Goal: Task Accomplishment & Management: Use online tool/utility

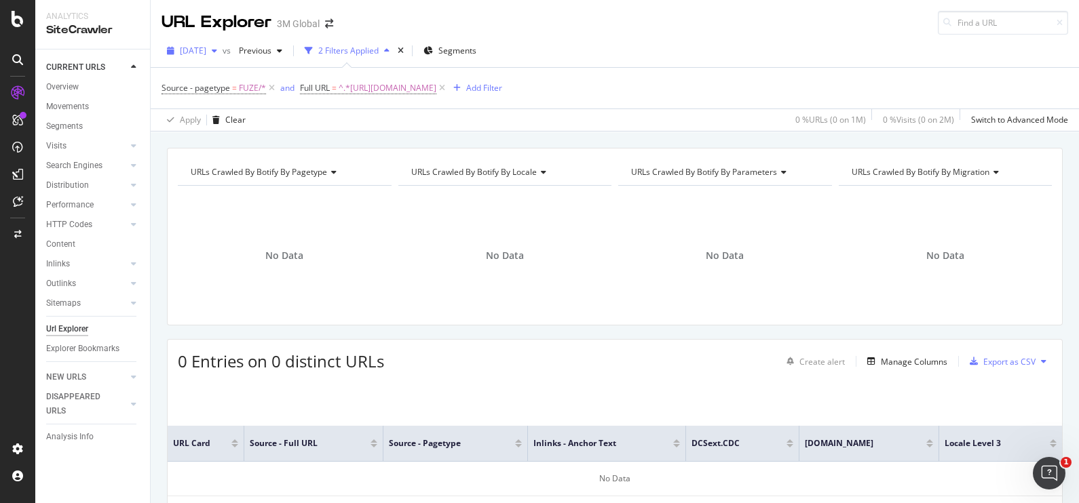
click at [217, 50] on icon "button" at bounding box center [214, 51] width 5 height 8
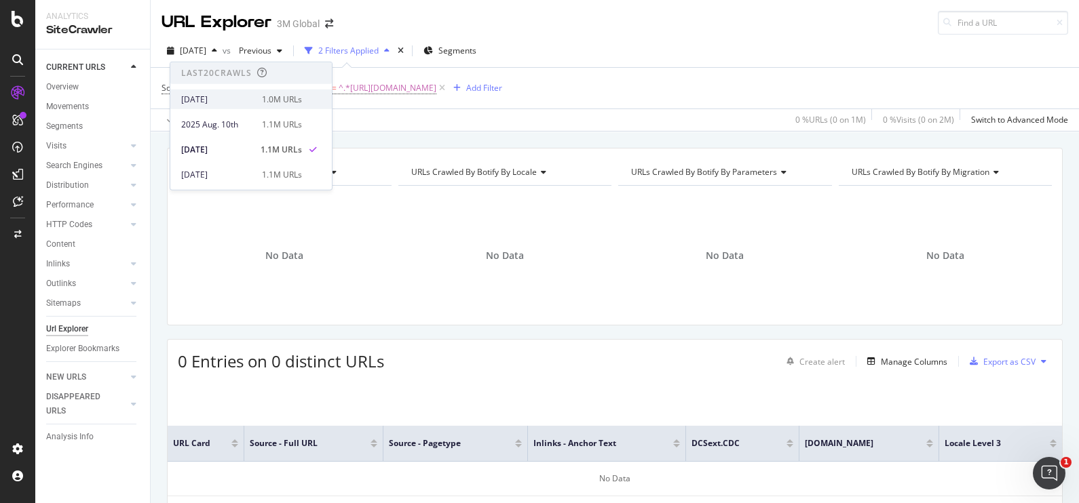
click at [270, 98] on div "1.0M URLs" at bounding box center [282, 99] width 40 height 12
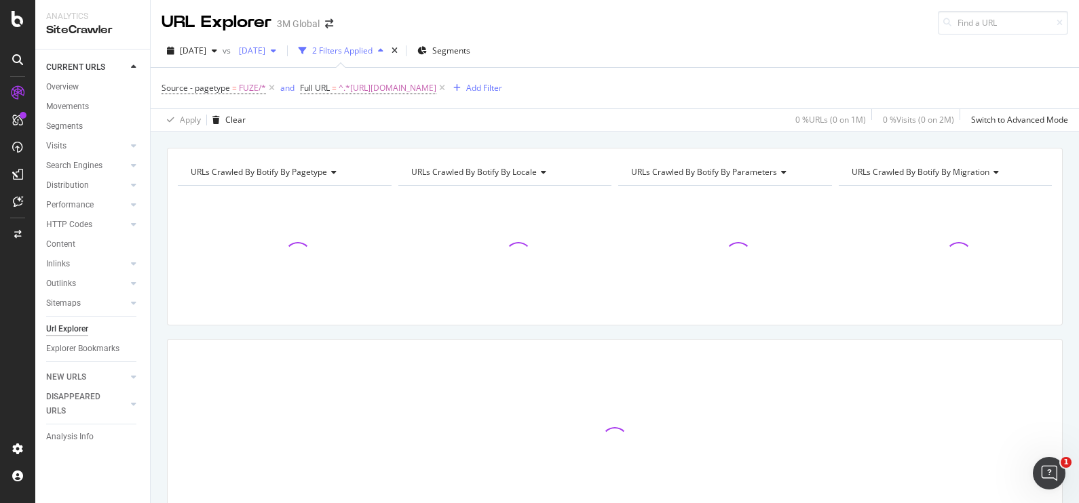
click at [265, 47] on span "[DATE]" at bounding box center [249, 51] width 32 height 12
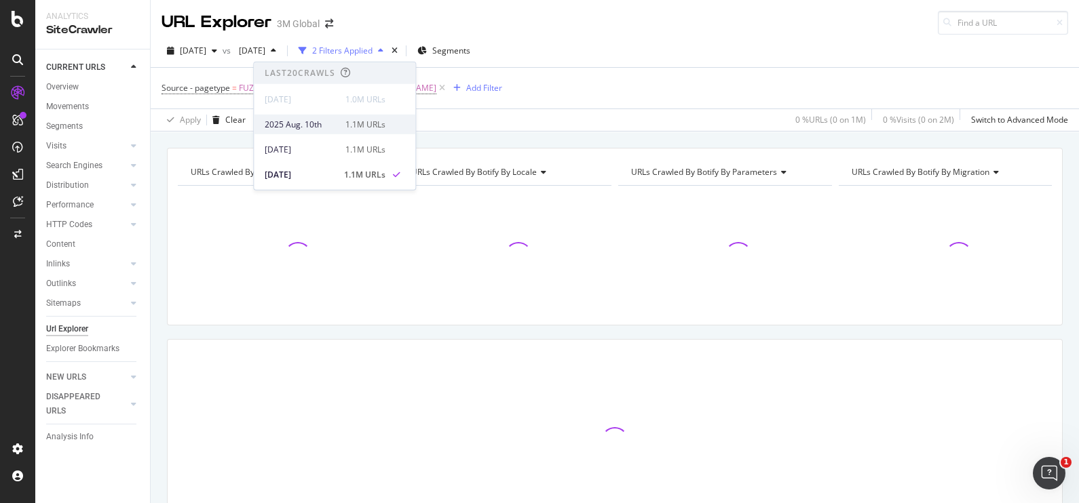
click at [339, 127] on div "[DATE] 1.1M URLs" at bounding box center [325, 124] width 121 height 12
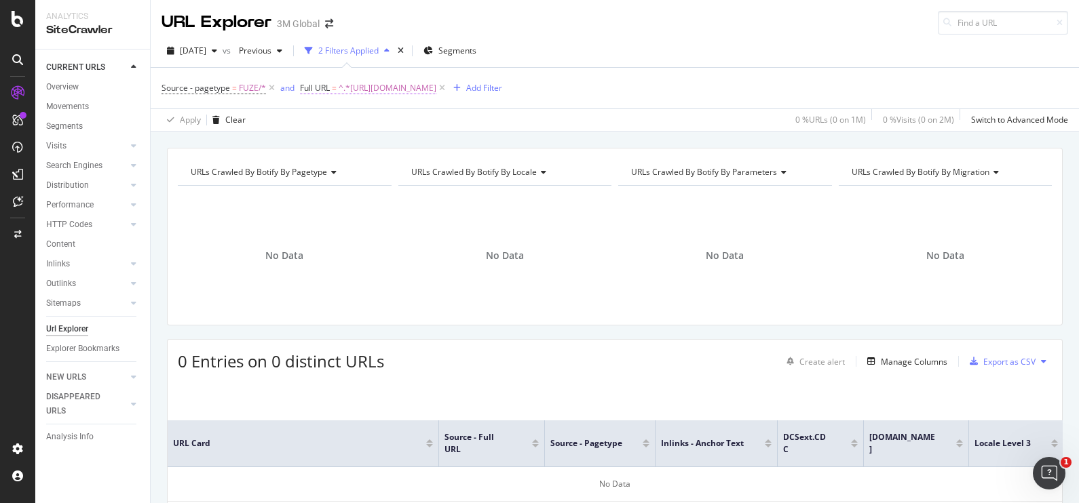
click at [436, 88] on span "^.*[URL][DOMAIN_NAME]" at bounding box center [388, 88] width 98 height 19
click at [452, 146] on icon at bounding box center [449, 143] width 7 height 9
click at [414, 146] on input "text" at bounding box center [386, 144] width 148 height 22
paste input "[URL][DOMAIN_NAME]"
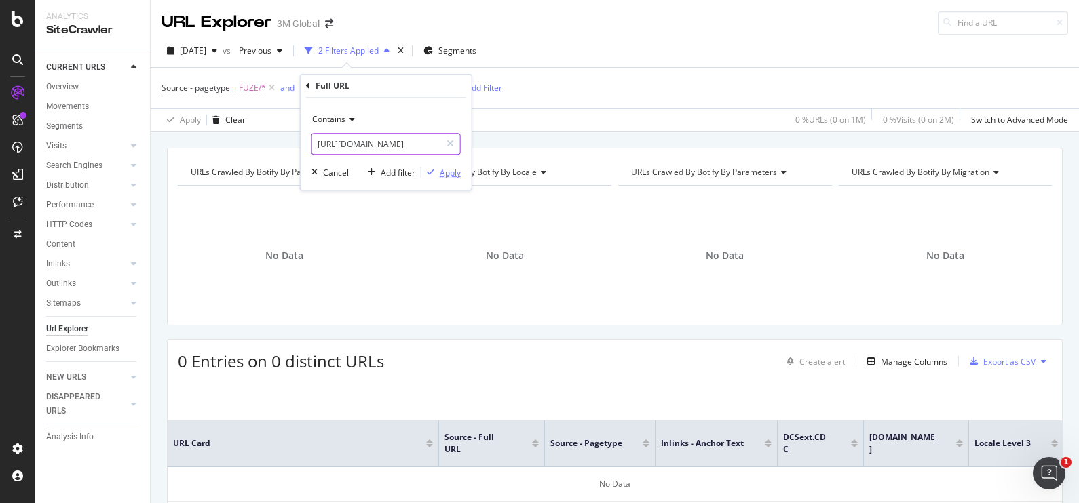
type input "[URL][DOMAIN_NAME]"
click at [446, 172] on div "Apply" at bounding box center [450, 173] width 21 height 12
